Goal: Task Accomplishment & Management: Complete application form

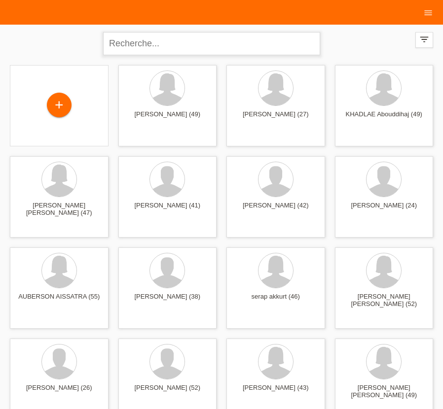
click at [192, 41] on input "text" at bounding box center [211, 43] width 217 height 23
type input "CATARINO"
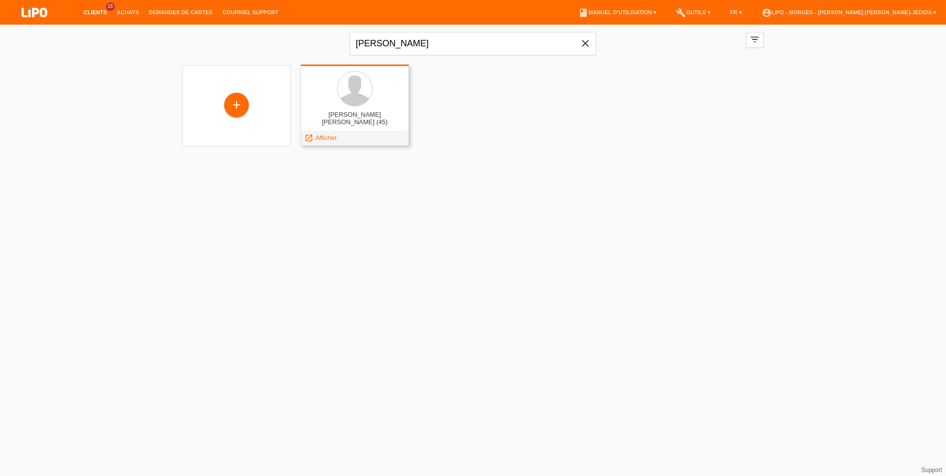
click at [352, 108] on div "LUIS DA SILVA CATARINO (45) launch Afficher" at bounding box center [355, 105] width 108 height 81
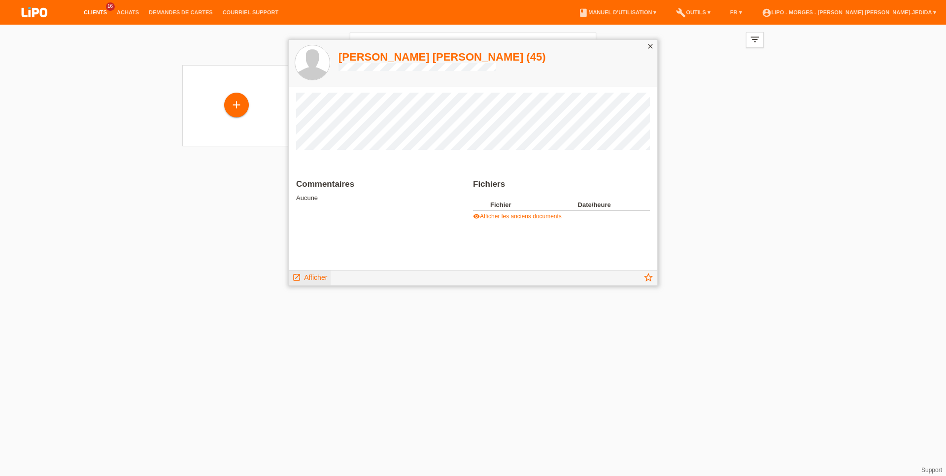
click at [318, 279] on span "Afficher" at bounding box center [315, 278] width 23 height 8
click at [317, 260] on div "Commentaires Aucune Fichiers Fichier Date/heure insert_drive_file LUIS.pdf 30.0…" at bounding box center [473, 179] width 369 height 183
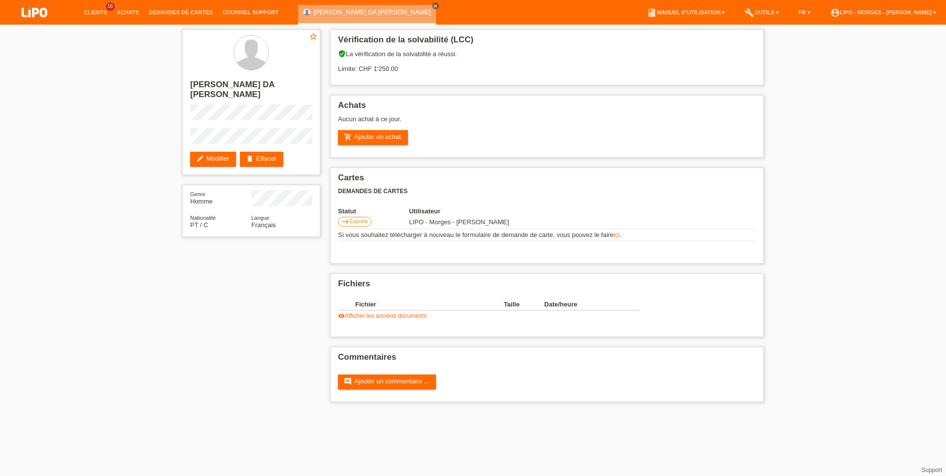
click at [316, 277] on div "star_border LUIS DA SILVA CATARINO edit Modifier delete Effacer Genre Homme Nat…" at bounding box center [473, 218] width 592 height 387
drag, startPoint x: 419, startPoint y: 67, endPoint x: 366, endPoint y: 70, distance: 53.3
click at [366, 70] on div "verified_user La vérification de la solvabilité a réussi. Limite: CHF 1'250.00" at bounding box center [547, 65] width 418 height 30
click at [423, 99] on div "Achats Aucun achat à ce jour. add_shopping_cart Ajouter un achat" at bounding box center [547, 126] width 434 height 63
click at [95, 13] on link "Clients" at bounding box center [95, 12] width 33 height 6
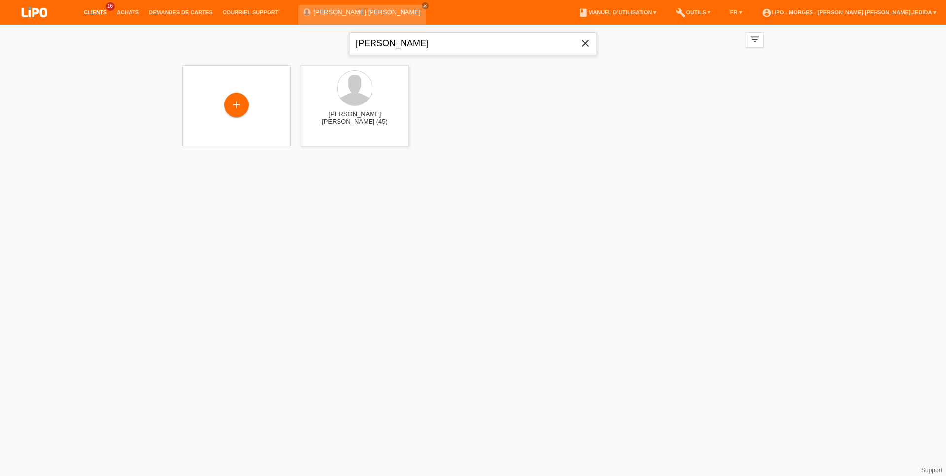
click at [402, 45] on input "[PERSON_NAME]" at bounding box center [473, 43] width 246 height 23
drag, startPoint x: 406, startPoint y: 43, endPoint x: 283, endPoint y: 37, distance: 122.9
click at [350, 37] on input "[PERSON_NAME]" at bounding box center [473, 43] width 246 height 23
type input "GOMES"
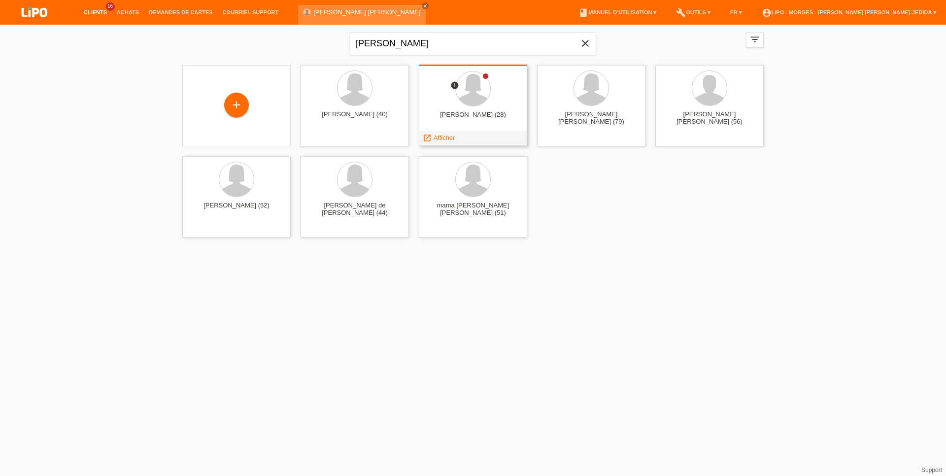
click at [486, 113] on div "MARIA GOMES (28)" at bounding box center [473, 119] width 93 height 16
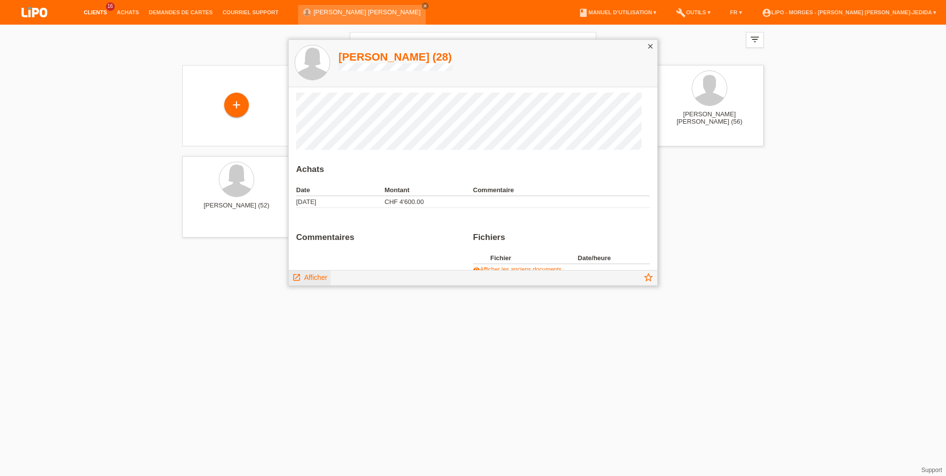
click at [329, 279] on div "launch Afficher" at bounding box center [310, 278] width 42 height 15
click at [322, 272] on link "launch Afficher" at bounding box center [309, 277] width 35 height 12
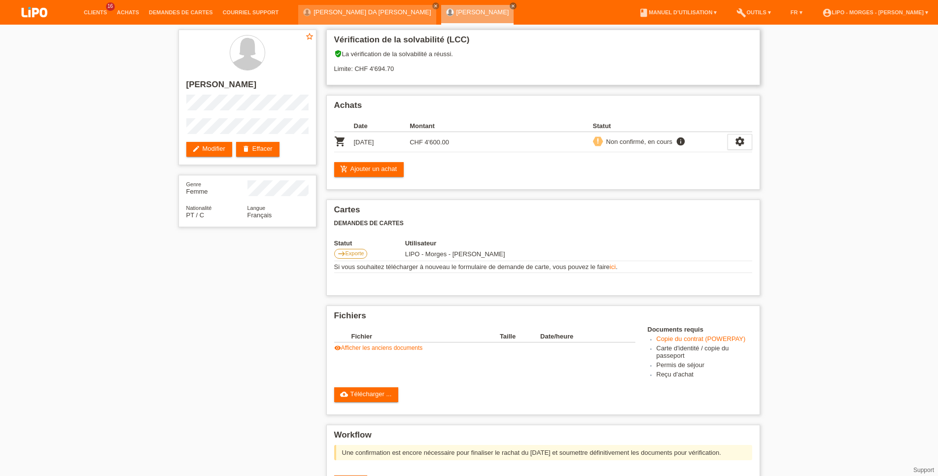
drag, startPoint x: 373, startPoint y: 67, endPoint x: 396, endPoint y: 71, distance: 23.6
click at [396, 71] on div "verified_user La vérification de la solvabilité a réussi. Limite: CHF 4'694.70" at bounding box center [543, 65] width 418 height 30
click at [741, 144] on icon "settings" at bounding box center [739, 141] width 11 height 11
click at [711, 203] on span "Le client s'est retiré de l'achat..." at bounding box center [701, 204] width 92 height 12
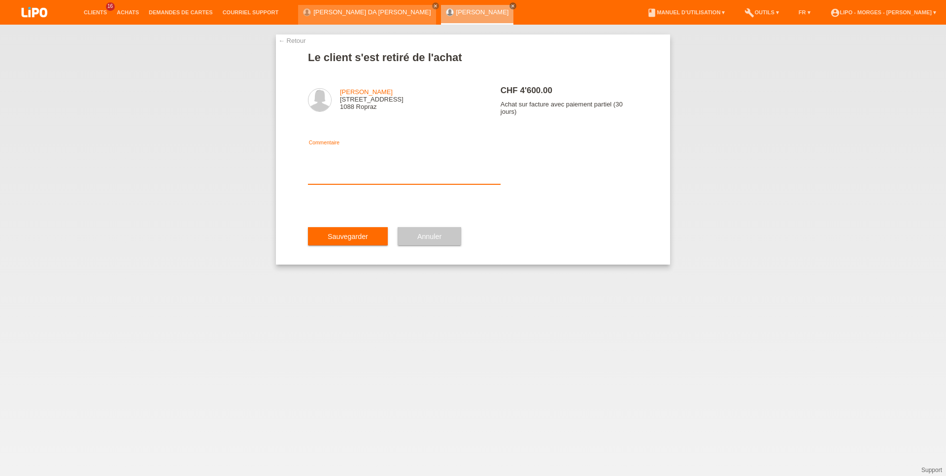
click at [352, 181] on textarea at bounding box center [404, 165] width 193 height 38
click at [280, 40] on link "← Retour" at bounding box center [293, 40] width 28 height 7
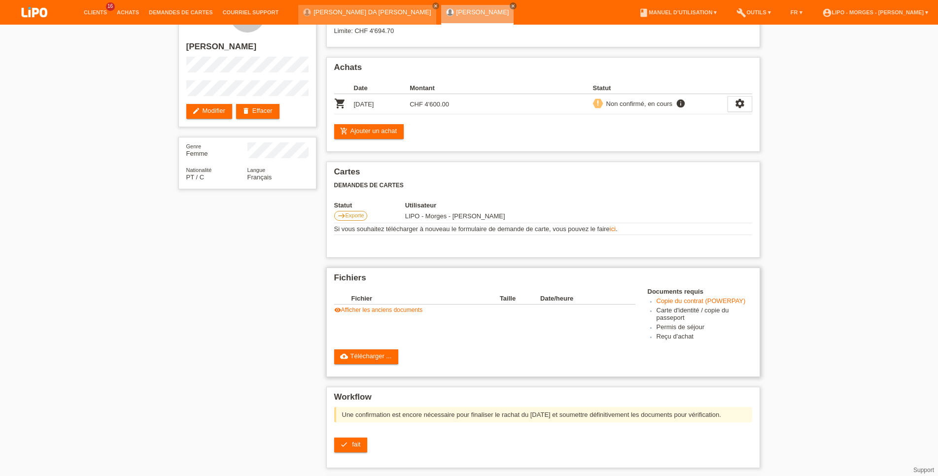
scroll to position [50, 0]
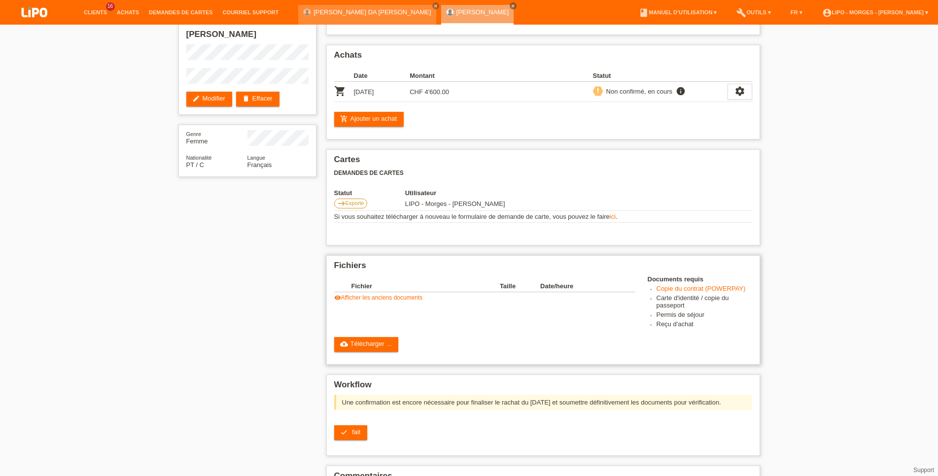
click at [678, 291] on link "Copie du contrat (POWERPAY)" at bounding box center [701, 288] width 89 height 7
click at [738, 92] on icon "settings" at bounding box center [739, 91] width 11 height 11
click at [672, 153] on span "Le client s'est retiré de l'achat..." at bounding box center [701, 154] width 92 height 12
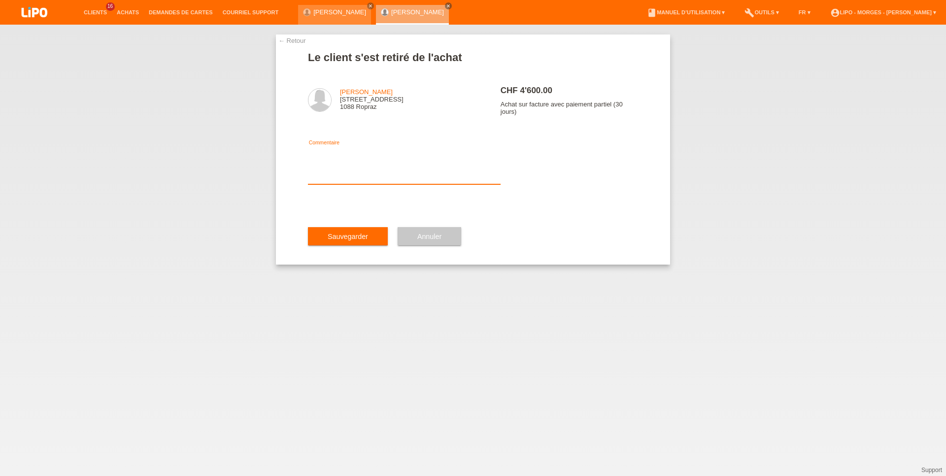
click at [336, 184] on textarea at bounding box center [404, 165] width 193 height 38
type textarea "MODIFICATION"
click at [335, 241] on span "Sauvegarder" at bounding box center [348, 237] width 40 height 8
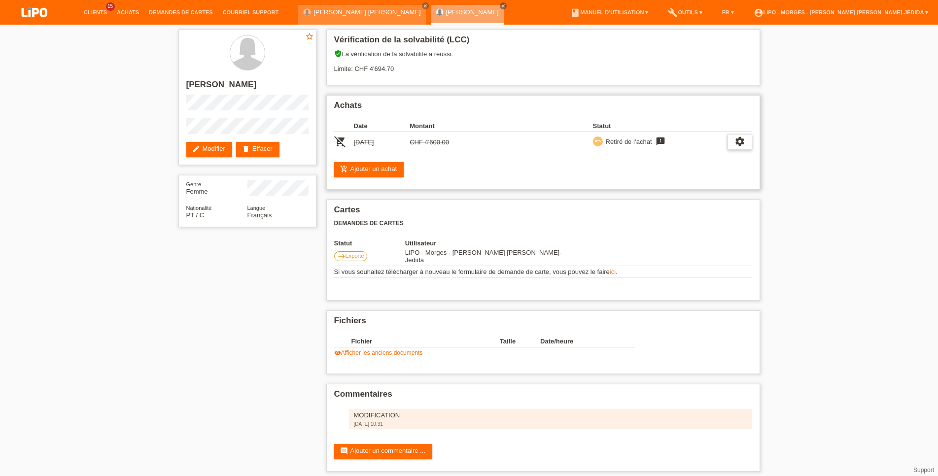
click at [747, 141] on div "settings" at bounding box center [740, 142] width 25 height 16
click at [731, 159] on span "Afficher" at bounding box center [728, 160] width 25 height 12
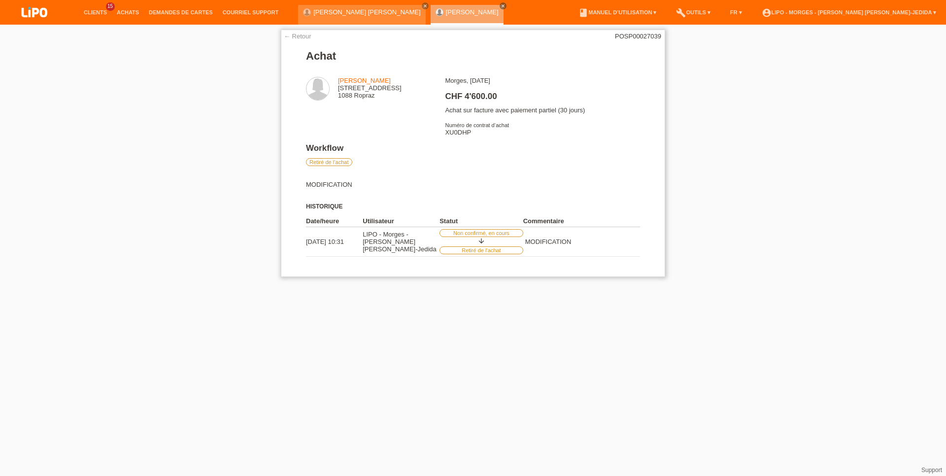
click at [287, 36] on link "← Retour" at bounding box center [298, 36] width 28 height 7
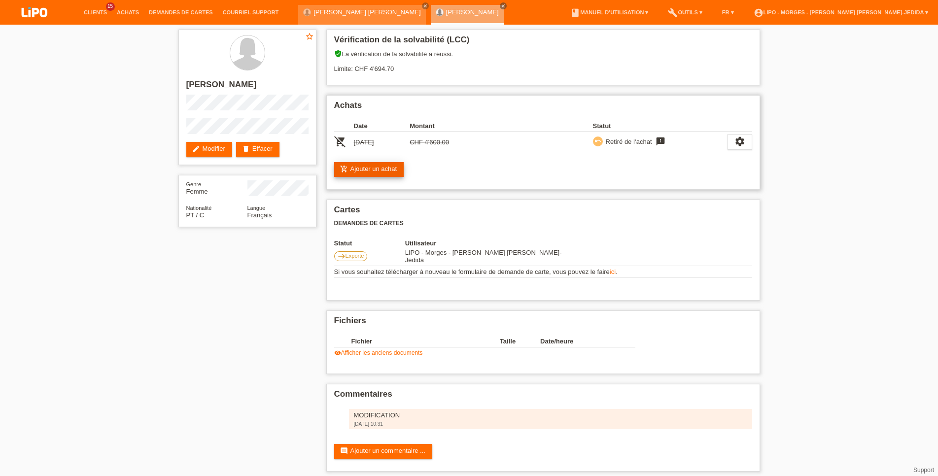
click at [386, 173] on link "add_shopping_cart Ajouter un achat" at bounding box center [369, 169] width 70 height 15
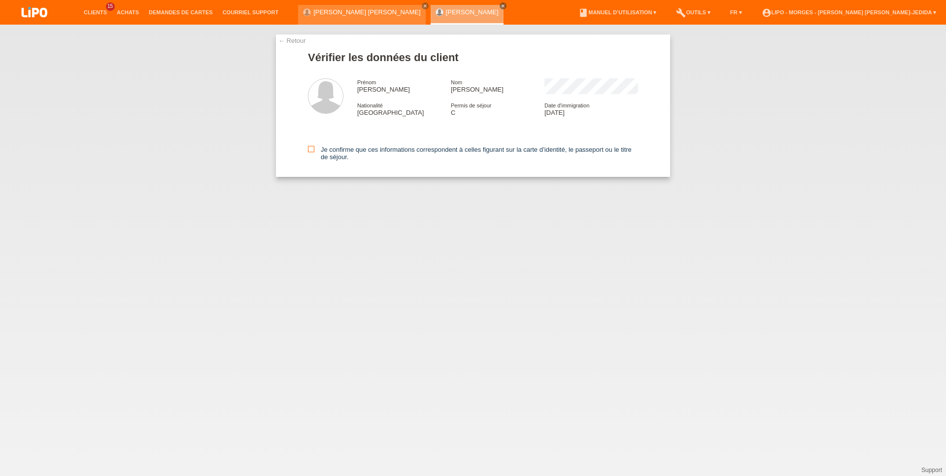
click at [313, 150] on icon at bounding box center [311, 149] width 6 height 6
click at [313, 150] on input "Je confirme que ces informations correspondent à celles figurant sur la carte d…" at bounding box center [311, 149] width 6 height 6
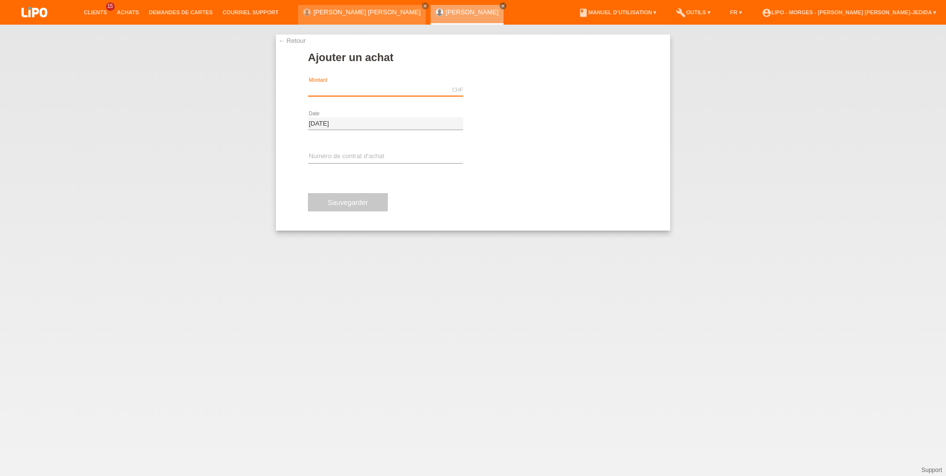
click at [334, 92] on input "text" at bounding box center [385, 90] width 155 height 12
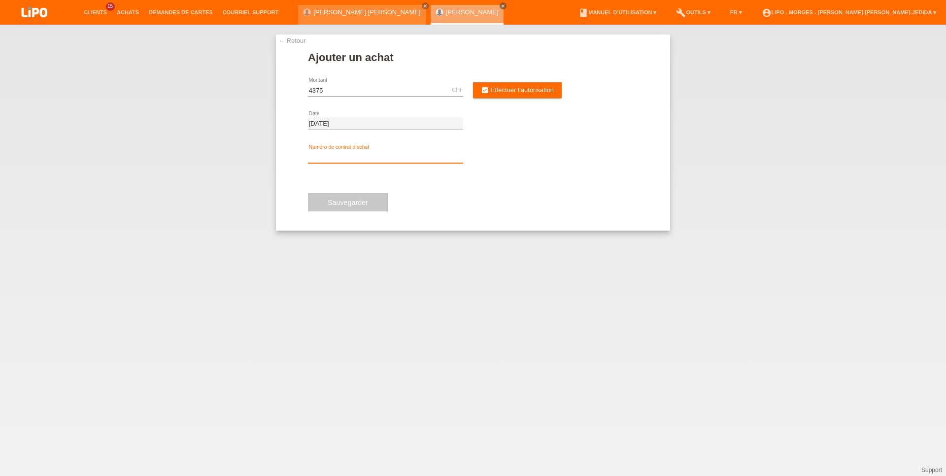
type input "4375.00"
click at [363, 156] on input "text" at bounding box center [385, 157] width 155 height 12
type input "x"
type input "XU0DHP"
click at [510, 91] on span "Effectuer l’autorisation" at bounding box center [522, 89] width 63 height 7
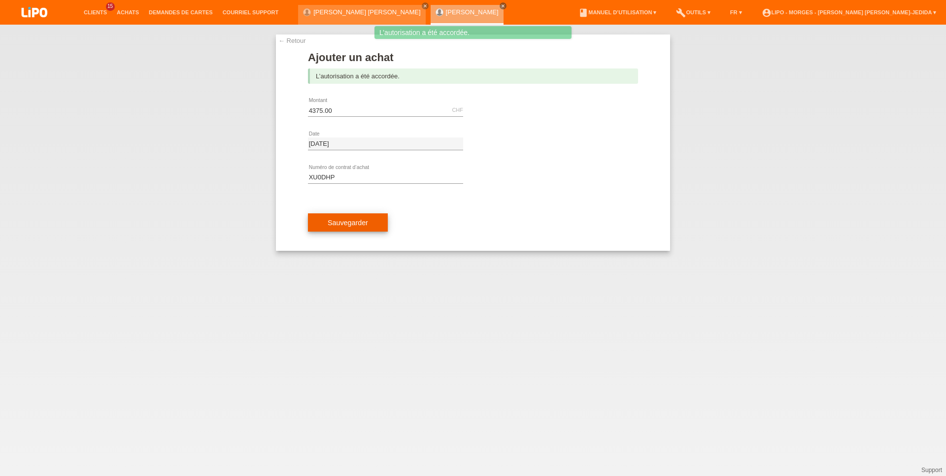
click at [358, 218] on button "Sauvegarder" at bounding box center [348, 222] width 80 height 19
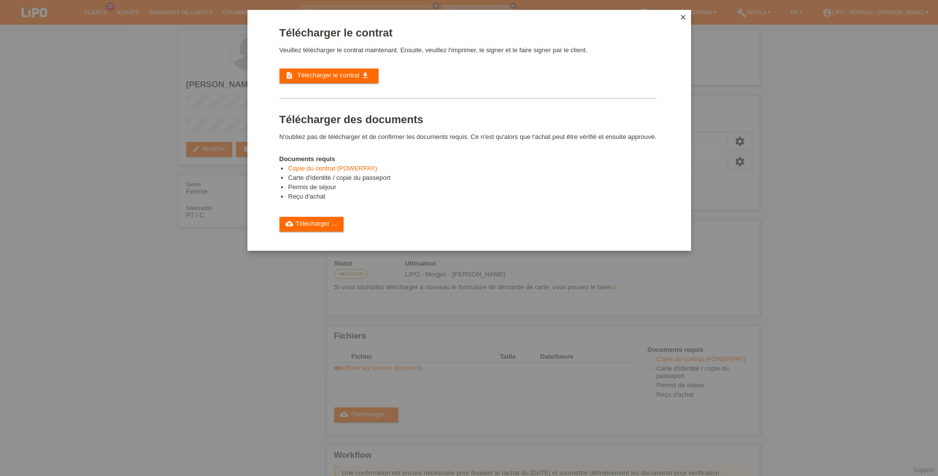
click at [335, 172] on link "Copie du contrat (POWERPAY)" at bounding box center [332, 168] width 89 height 7
click at [328, 232] on link "cloud_upload Télécharger ..." at bounding box center [311, 224] width 65 height 15
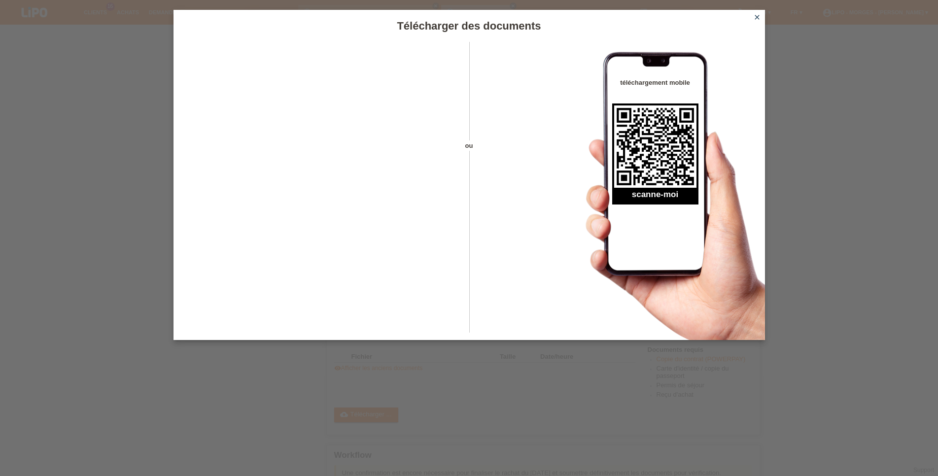
click at [757, 20] on icon "close" at bounding box center [757, 17] width 8 height 8
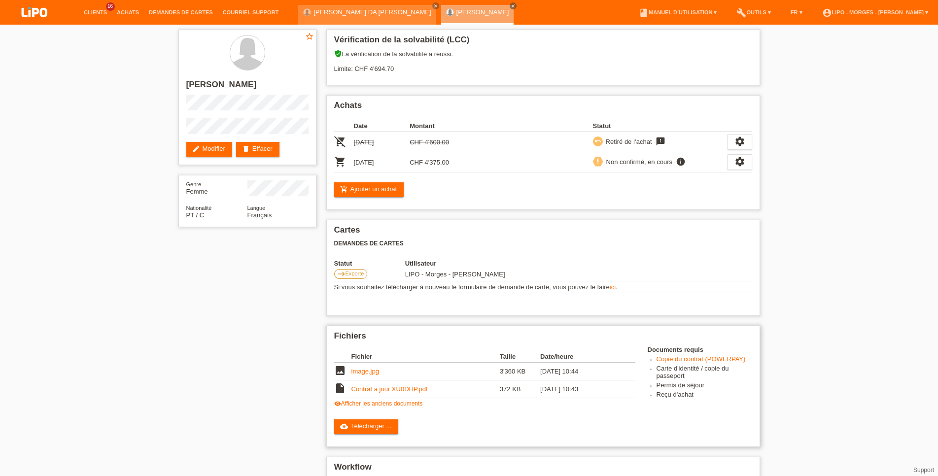
click at [369, 407] on link "visibility Afficher les anciens documents" at bounding box center [378, 403] width 89 height 7
click at [385, 410] on td "[PERSON_NAME].pdf" at bounding box center [425, 407] width 148 height 18
click at [366, 411] on link "[PERSON_NAME].pdf" at bounding box center [383, 406] width 64 height 7
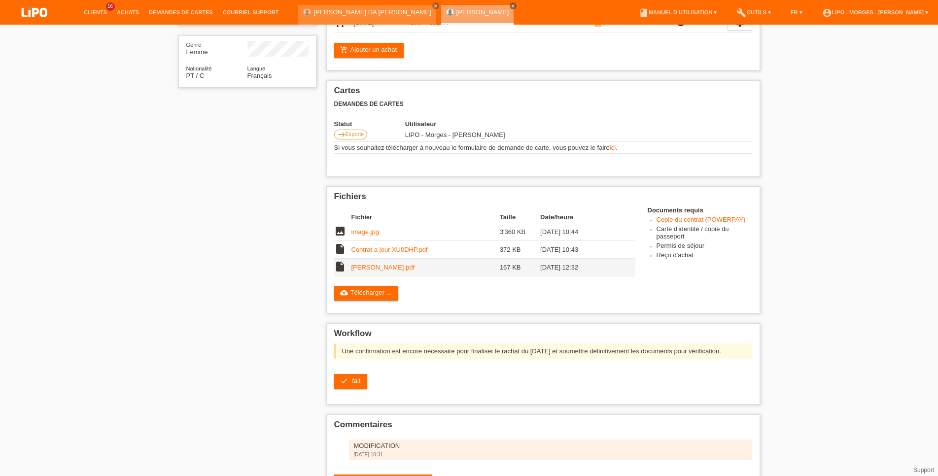
scroll to position [187, 0]
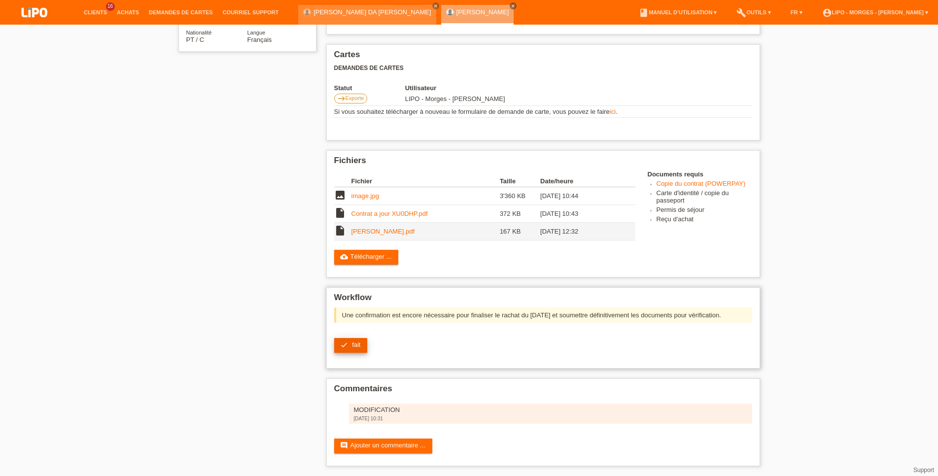
click at [343, 343] on icon "check" at bounding box center [344, 345] width 8 height 8
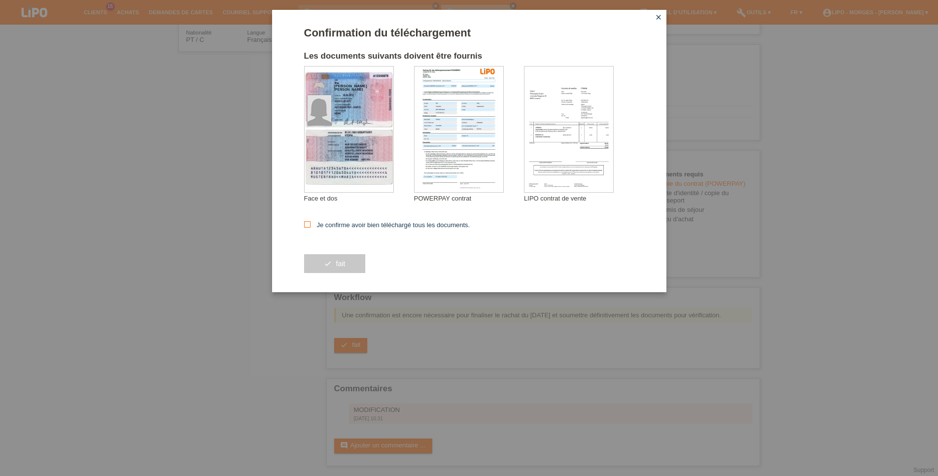
click at [350, 223] on label "Je confirme avoir bien téléchargé tous les documents." at bounding box center [387, 224] width 166 height 7
click at [311, 223] on input "Je confirme avoir bien téléchargé tous les documents." at bounding box center [307, 224] width 6 height 6
checkbox input "true"
click at [341, 268] on span "fait" at bounding box center [340, 264] width 9 height 8
